Goal: Download file/media

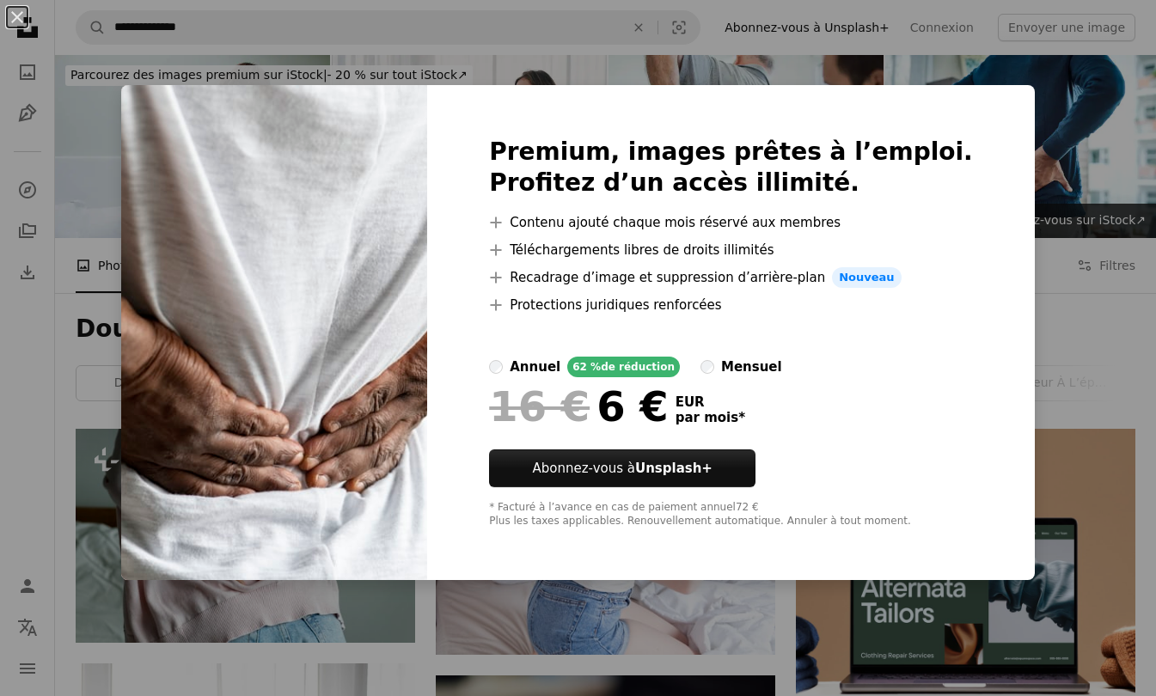
scroll to position [172, 0]
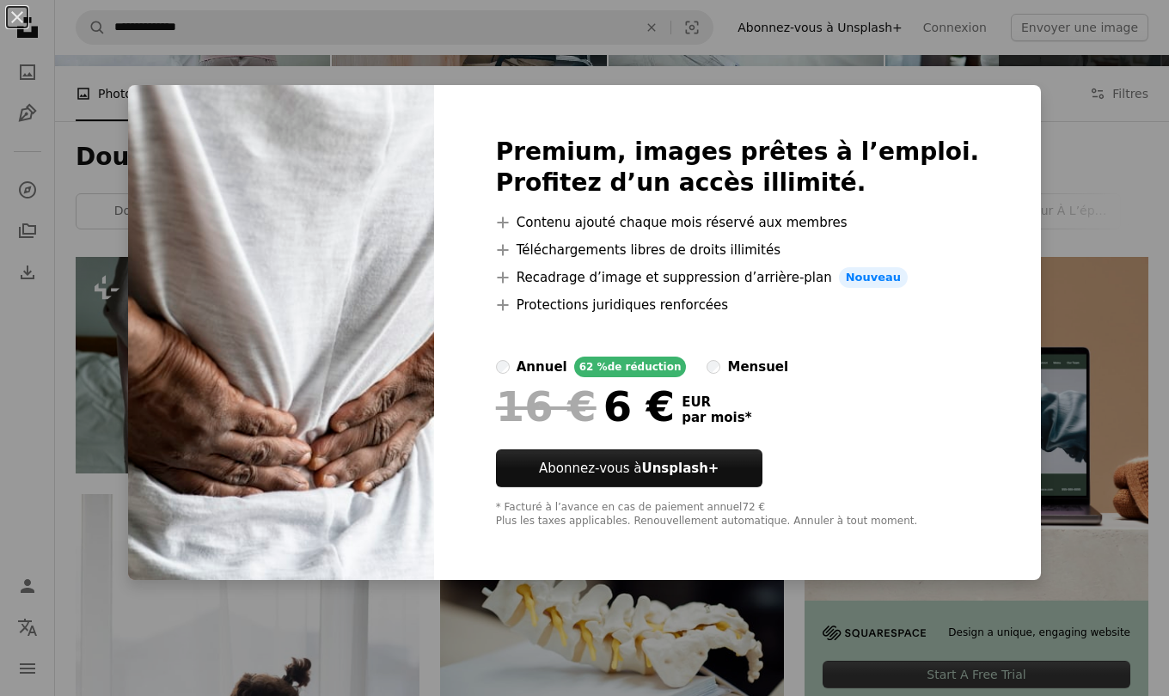
click at [1120, 326] on div "An X shape Premium, images prêtes à l’emploi. Profitez d’un accès illimité. A p…" at bounding box center [584, 348] width 1169 height 696
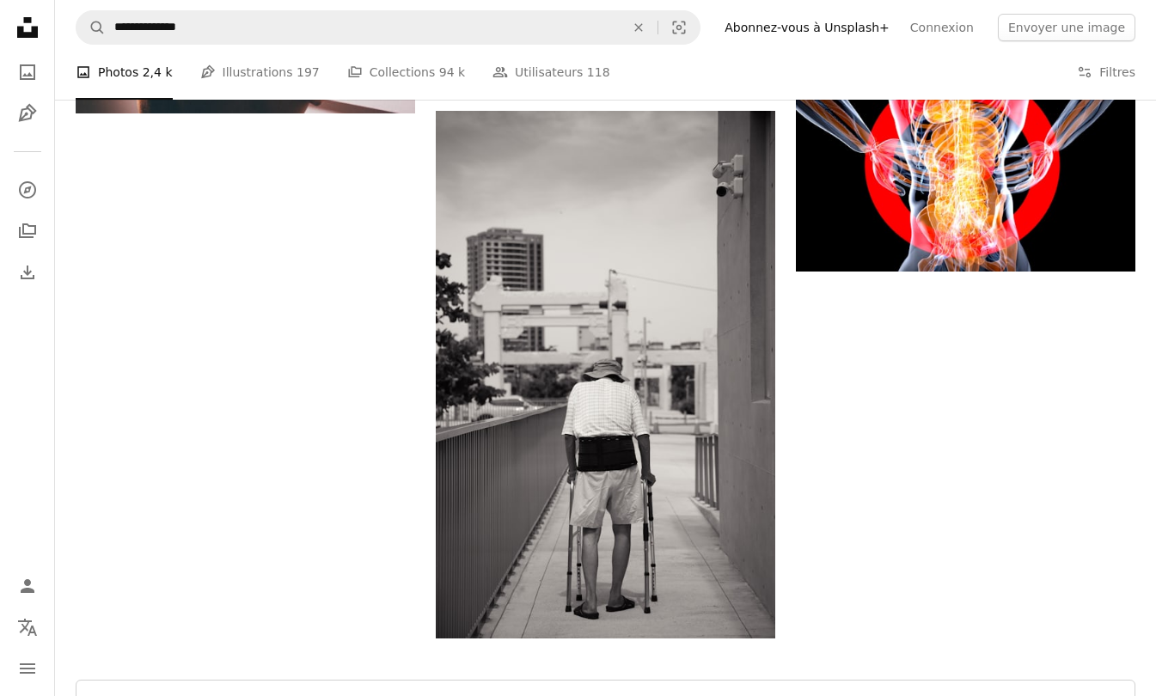
scroll to position [2488, 0]
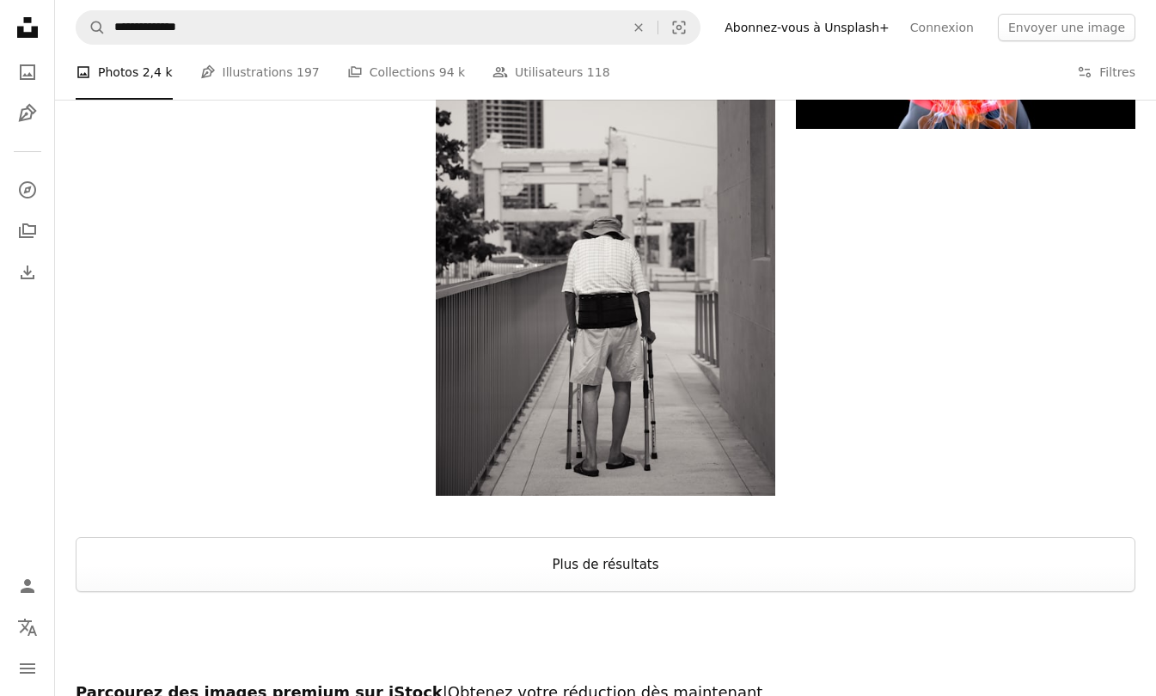
click at [878, 537] on button "Plus de résultats" at bounding box center [606, 564] width 1060 height 55
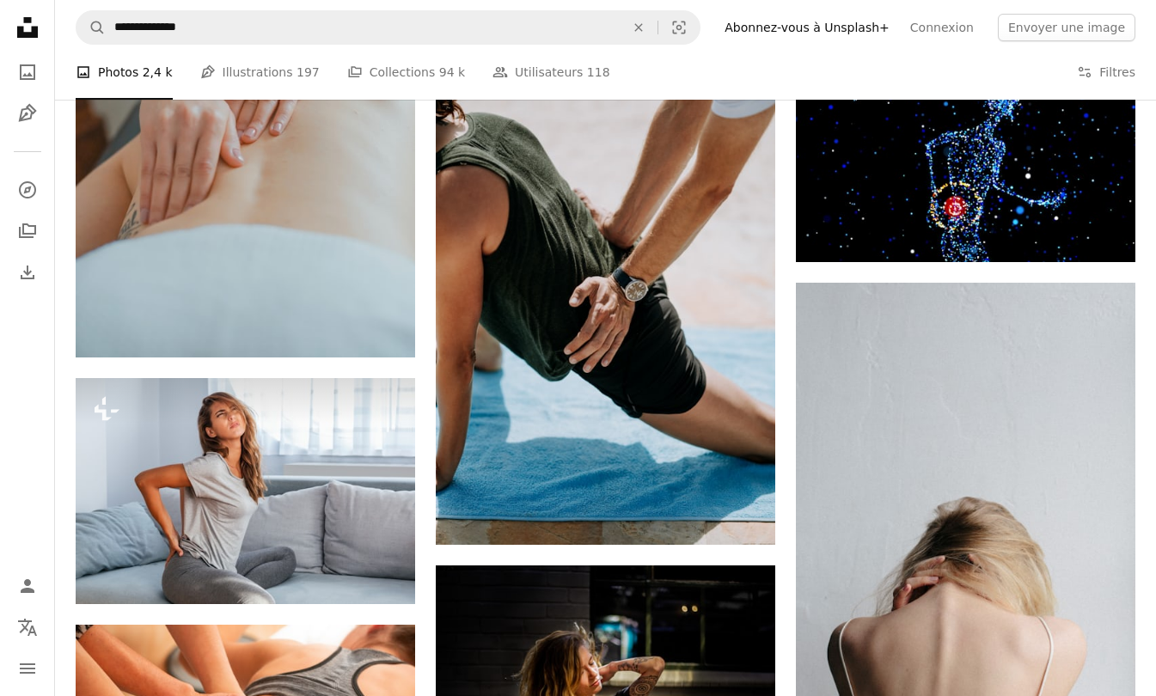
scroll to position [1371, 0]
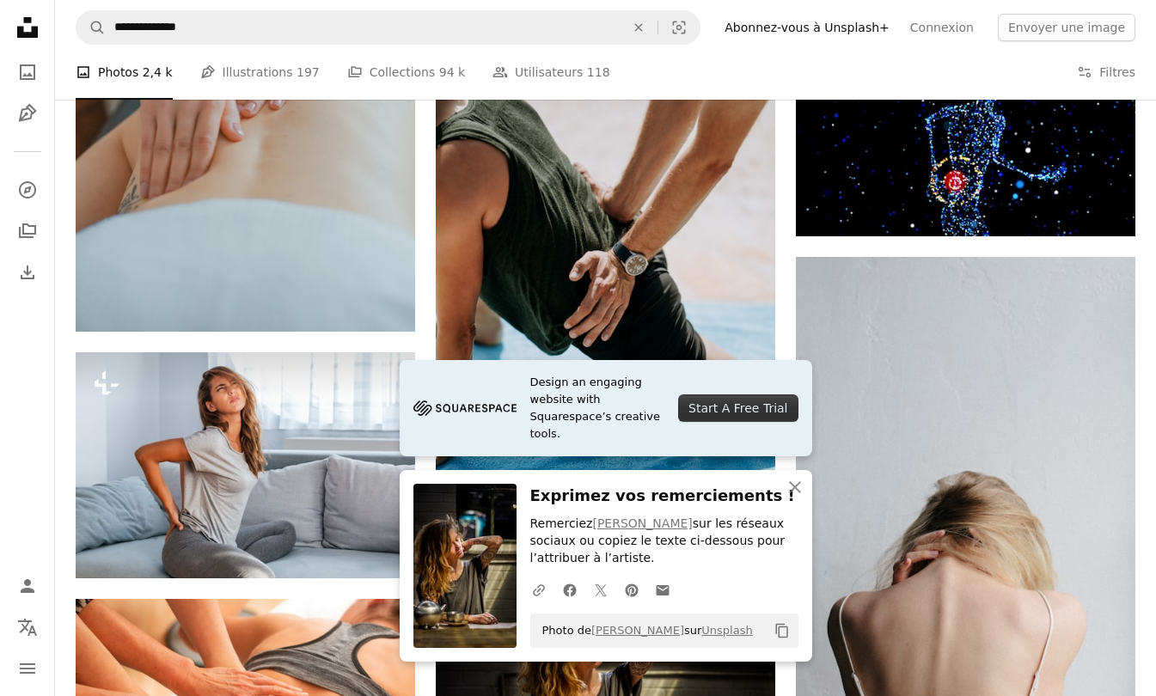
click at [700, 561] on p "Remerciez [PERSON_NAME] sur les réseaux sociaux ou copiez le texte ci-dessous p…" at bounding box center [664, 542] width 268 height 52
click at [784, 631] on icon "Copy content" at bounding box center [781, 630] width 15 height 15
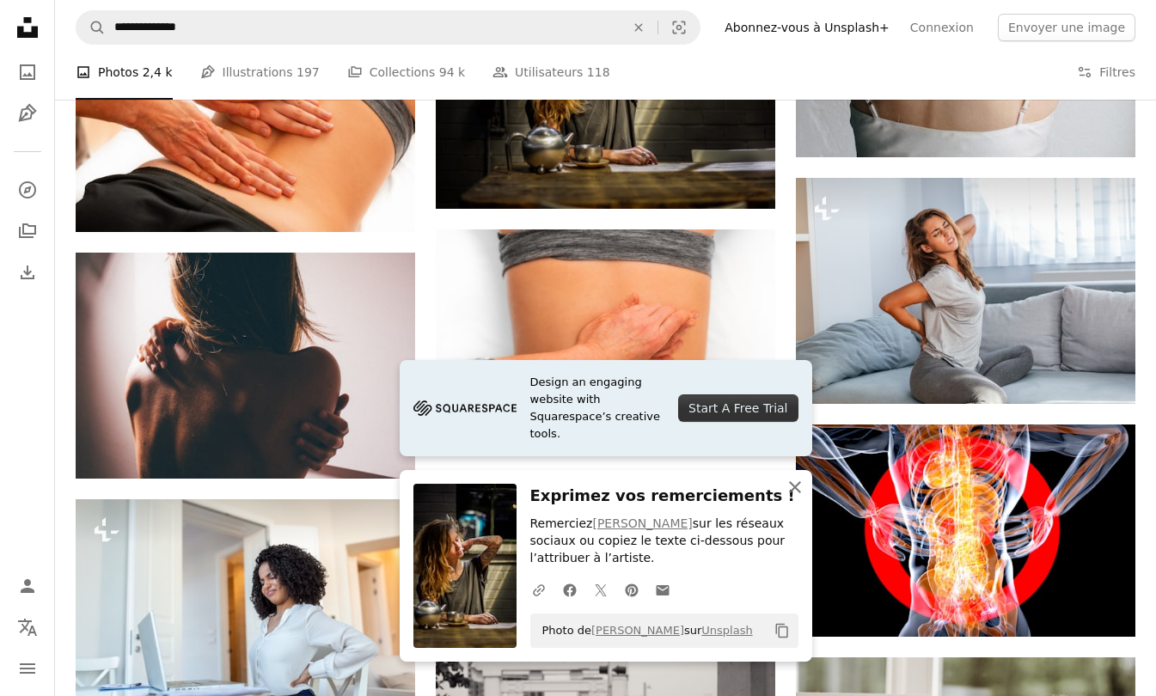
click at [797, 481] on icon "An X shape" at bounding box center [795, 487] width 21 height 21
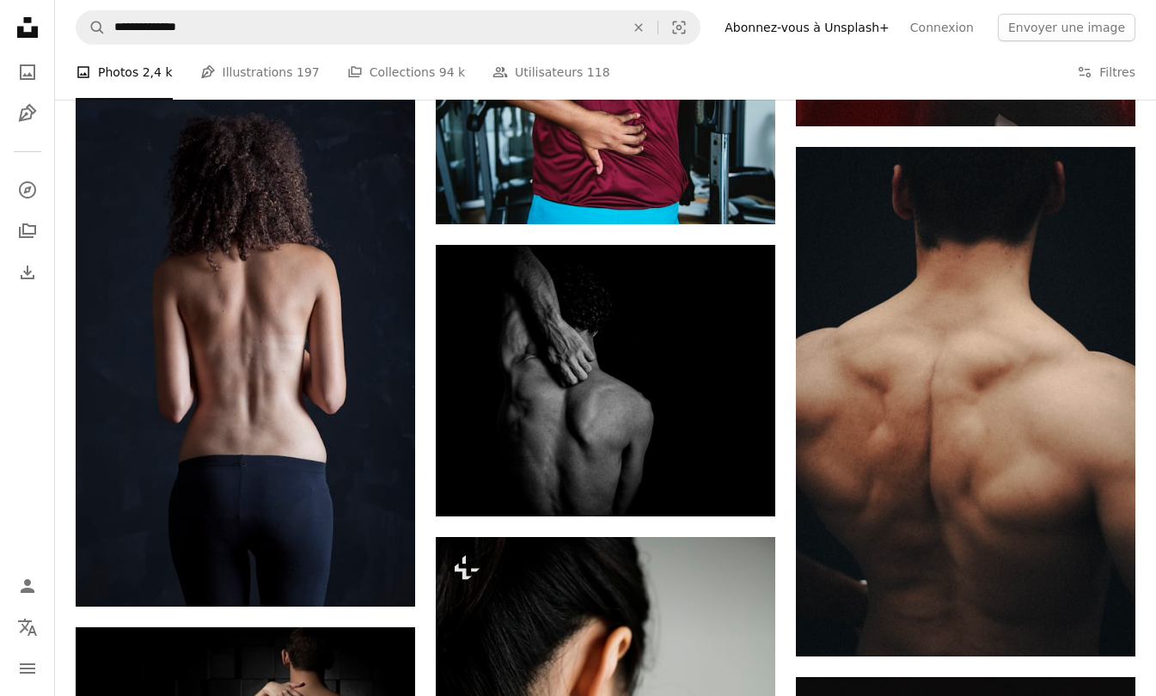
scroll to position [11088, 0]
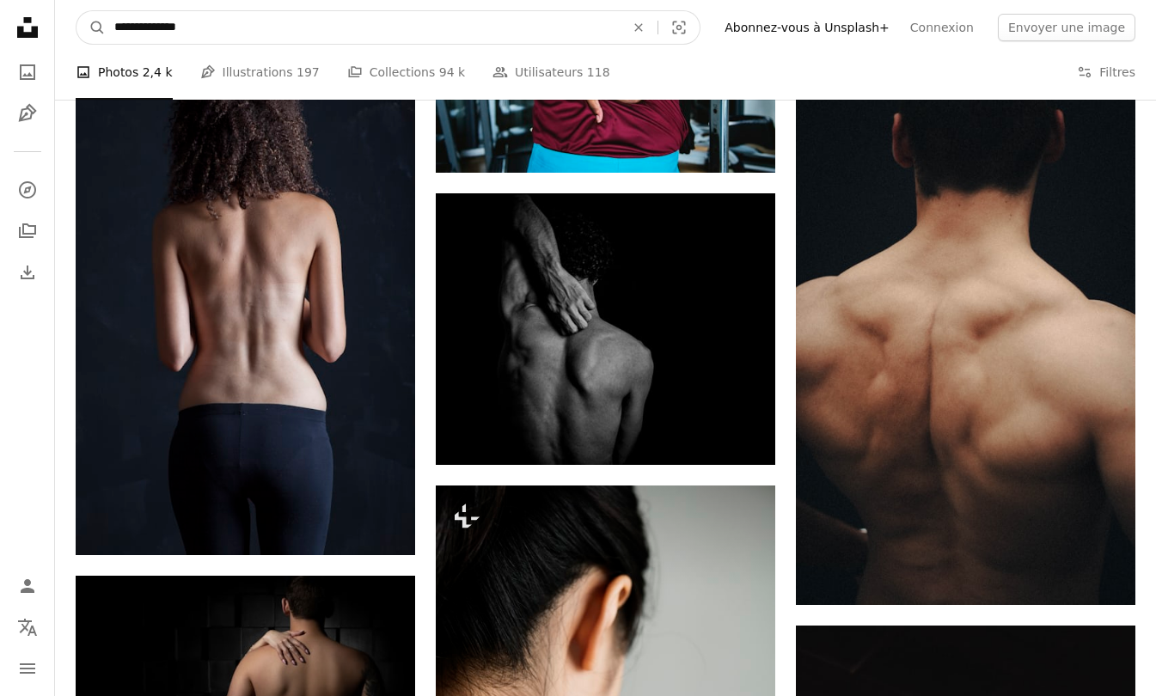
click at [222, 41] on input "**********" at bounding box center [363, 27] width 514 height 33
type input "**********"
click at [76, 11] on button "A magnifying glass" at bounding box center [90, 27] width 29 height 33
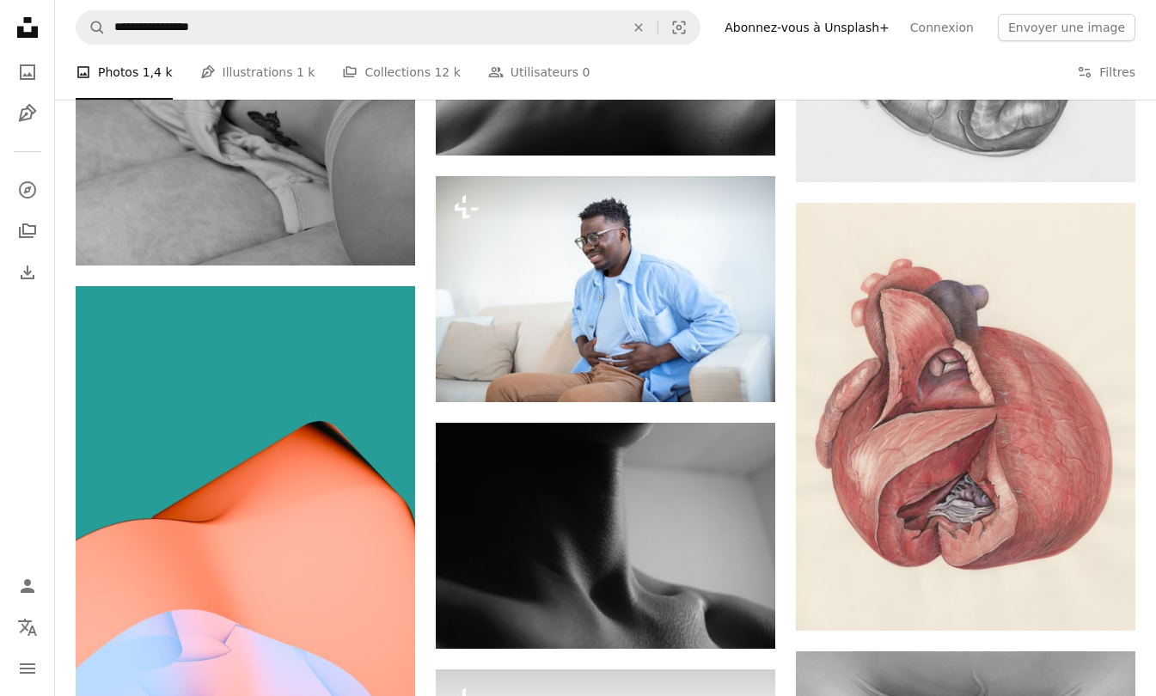
scroll to position [11858, 0]
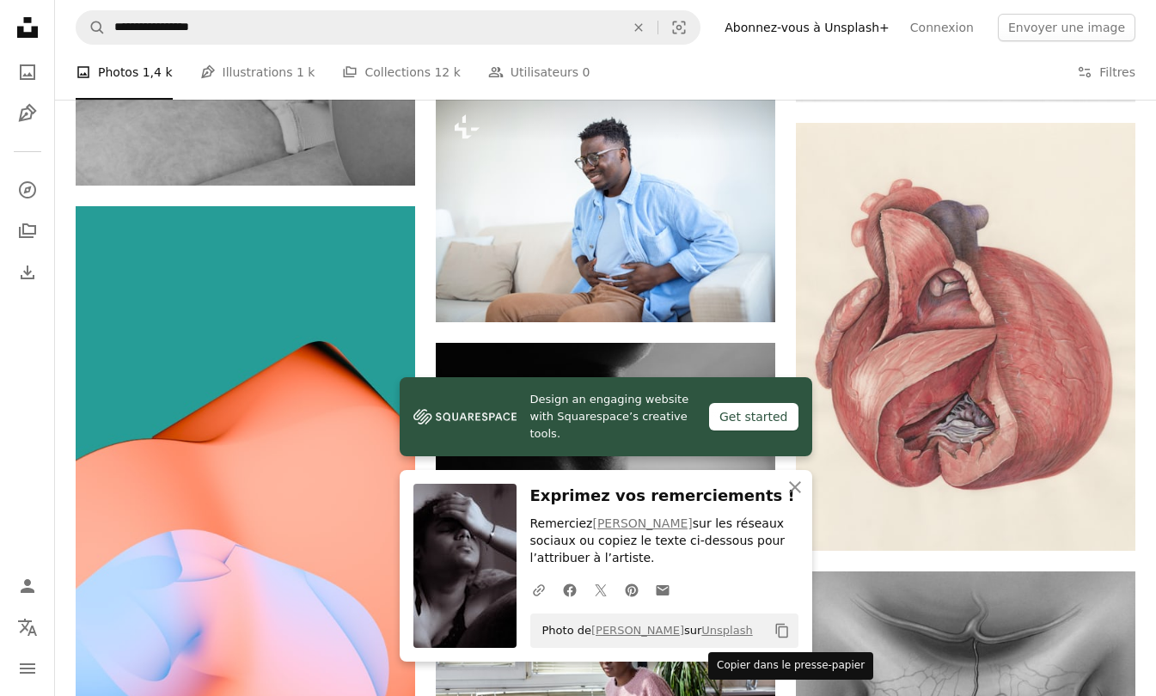
click at [779, 630] on icon "Copier dans le presse-papier" at bounding box center [781, 631] width 12 height 15
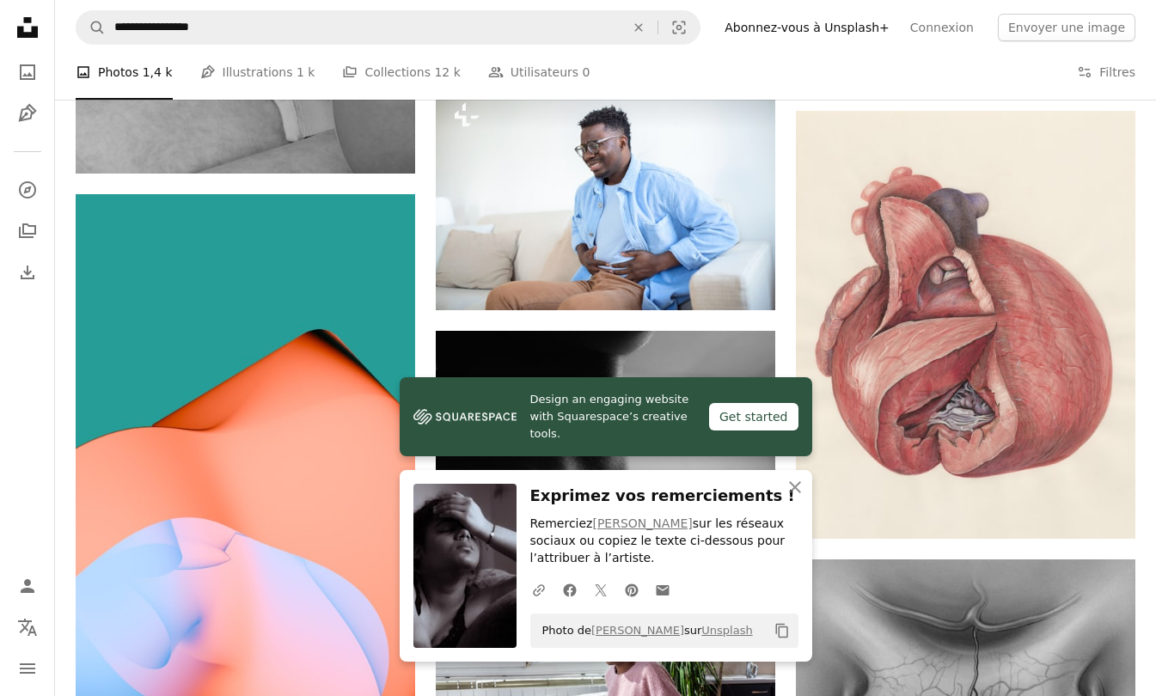
scroll to position [11421, 0]
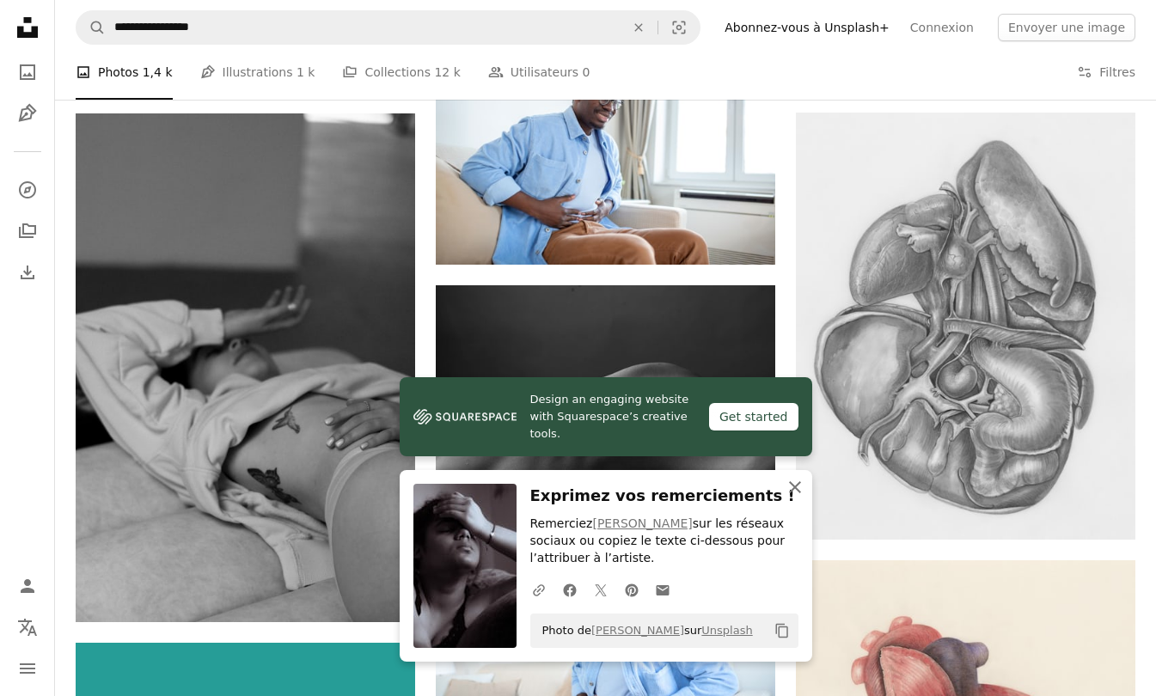
click at [806, 489] on button "An X shape Fermer" at bounding box center [795, 487] width 34 height 34
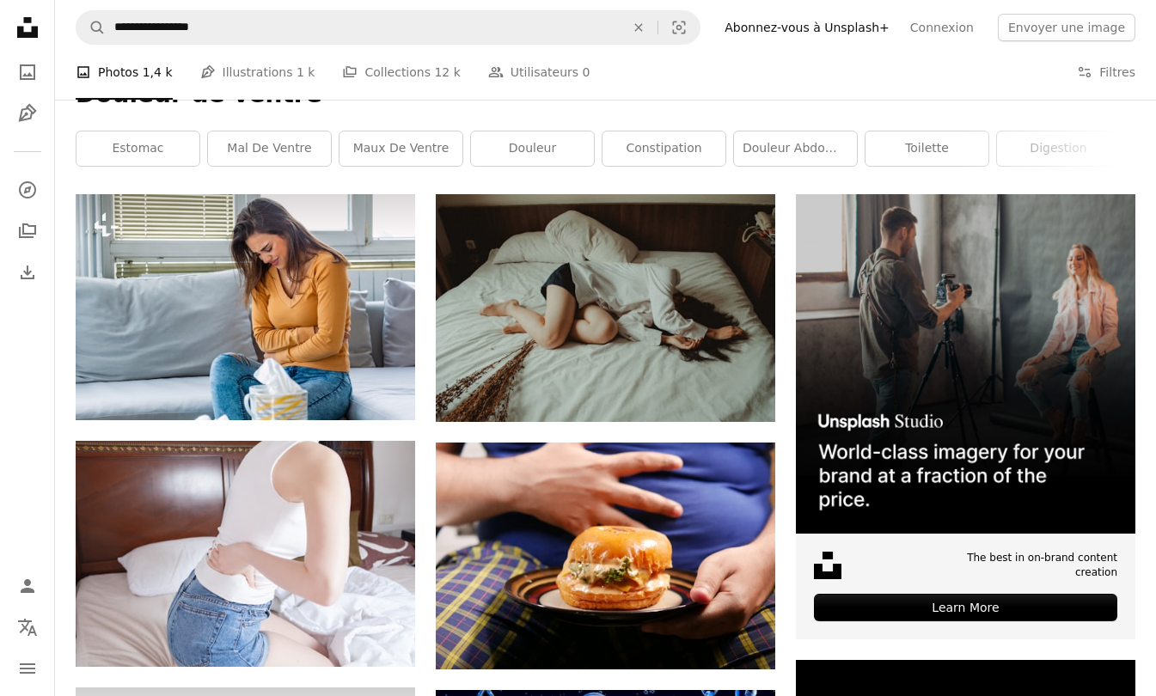
scroll to position [258, 0]
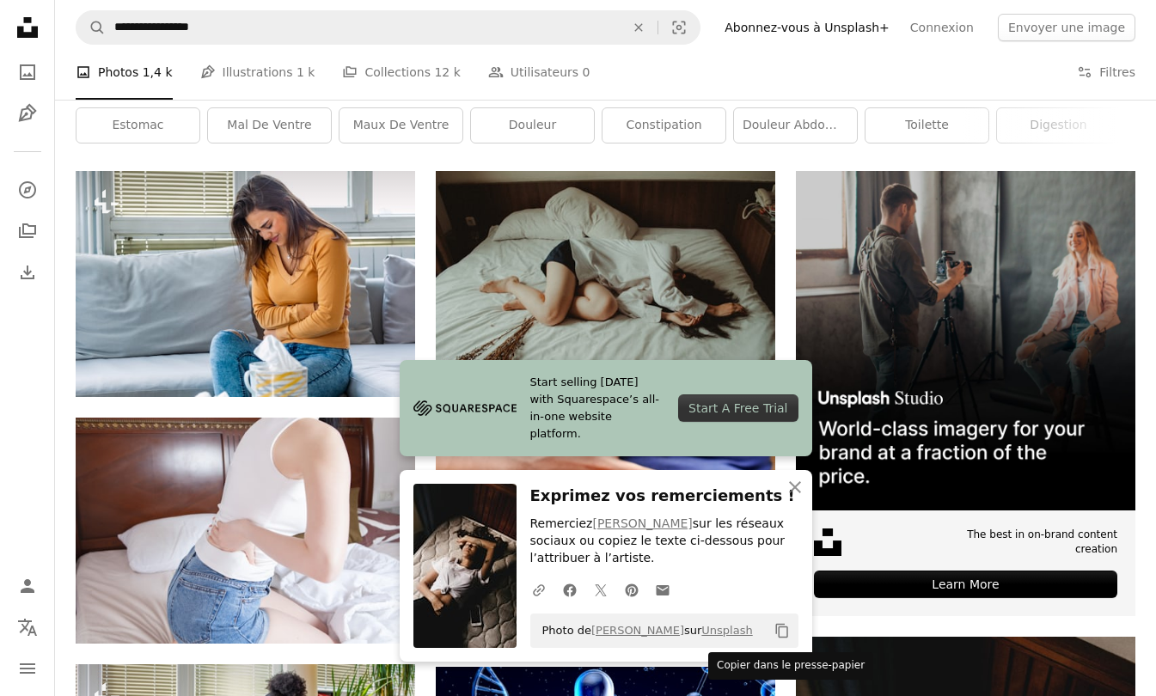
click at [780, 632] on icon "Copy content" at bounding box center [781, 630] width 15 height 15
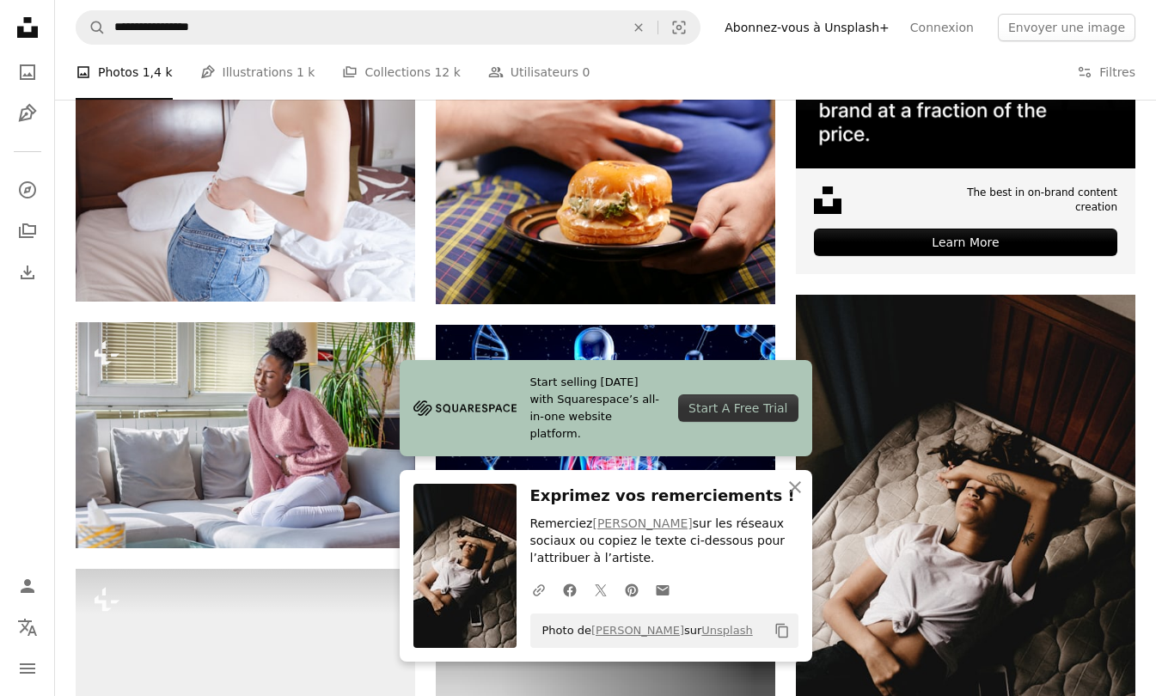
scroll to position [602, 0]
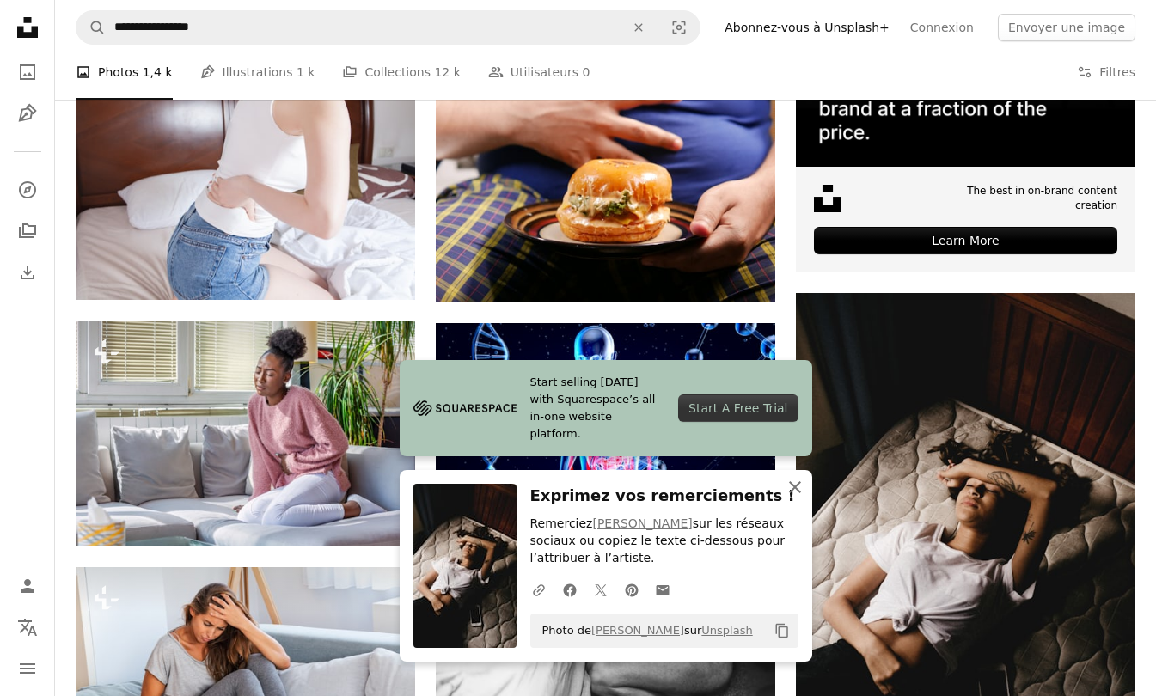
click at [801, 487] on icon "An X shape" at bounding box center [795, 487] width 21 height 21
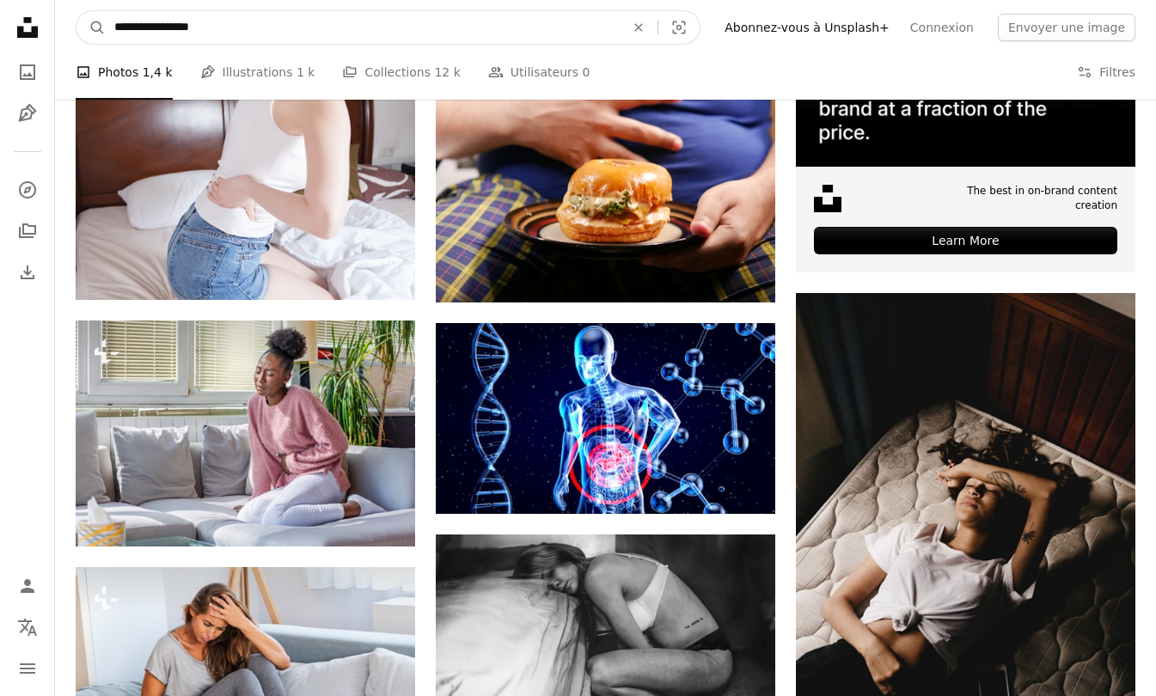
click at [657, 34] on icon "An X shape" at bounding box center [639, 28] width 38 height 14
type input "*******"
click at [76, 11] on button "A magnifying glass" at bounding box center [90, 27] width 29 height 33
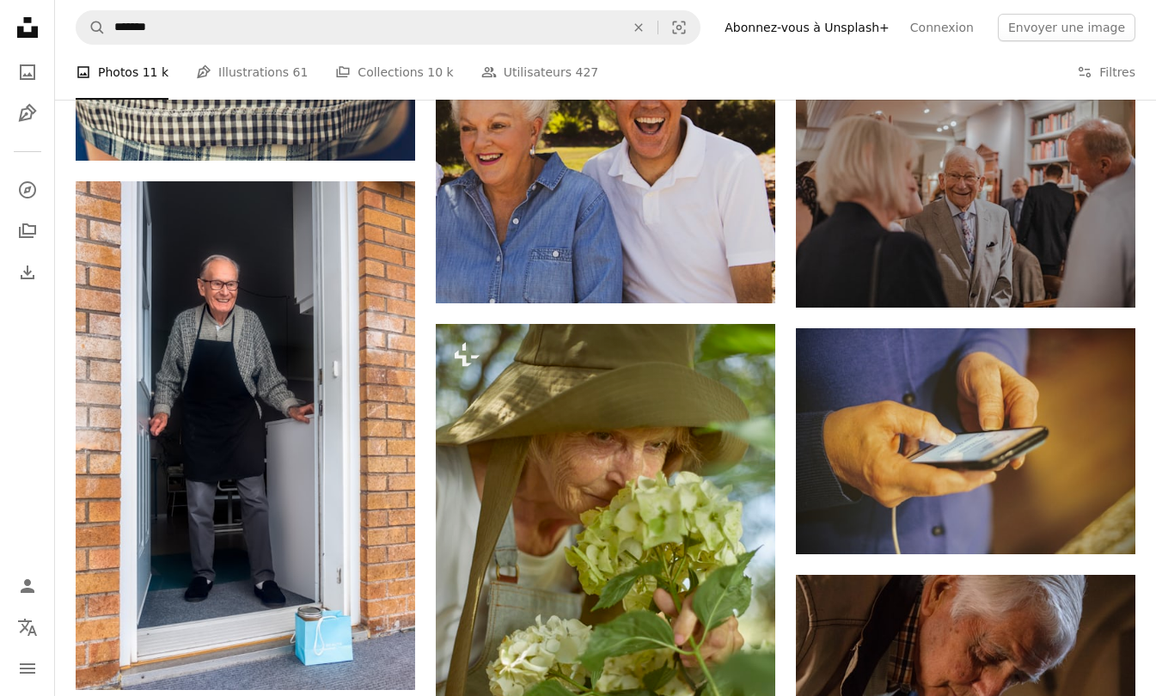
scroll to position [4125, 0]
